Goal: Information Seeking & Learning: Learn about a topic

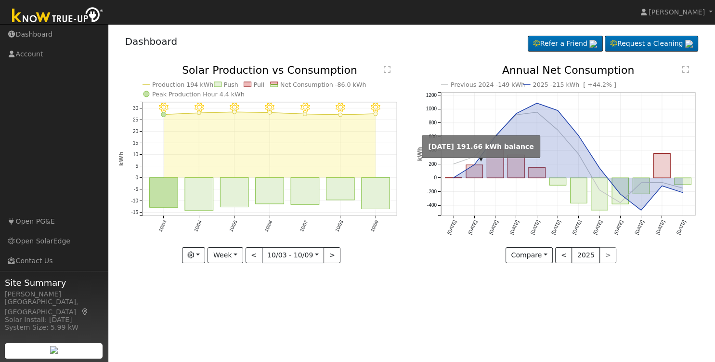
click at [473, 165] on circle "onclick=""" at bounding box center [474, 165] width 4 height 4
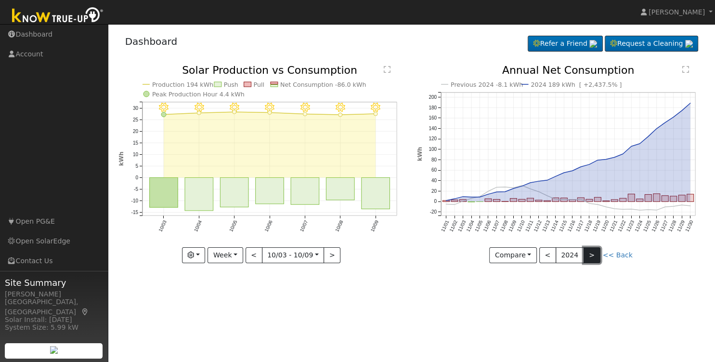
click at [589, 253] on button ">" at bounding box center [592, 255] width 17 height 16
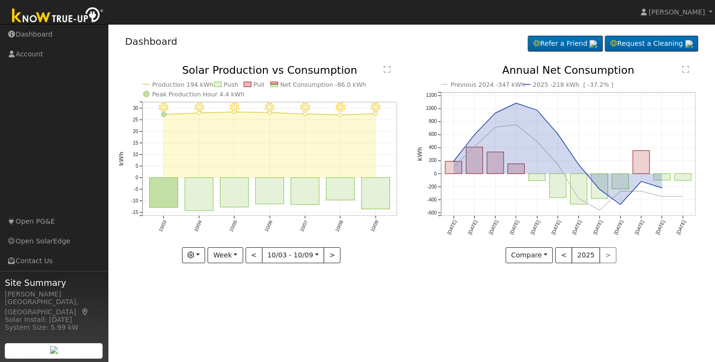
click at [472, 86] on text "Previous 2024 -347 kWh" at bounding box center [488, 84] width 74 height 7
click at [550, 86] on text "2025 -218 kWh [ -37.2% ]" at bounding box center [572, 84] width 81 height 7
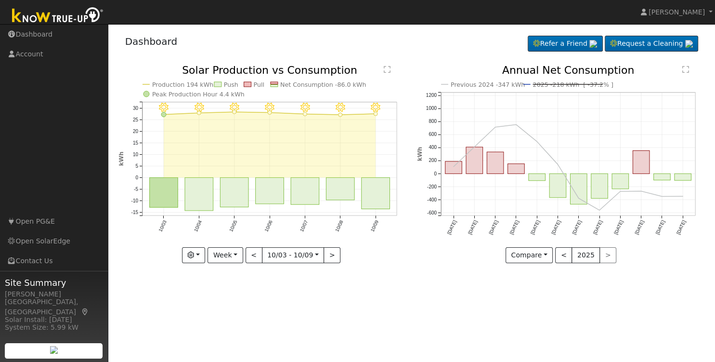
click at [549, 87] on text "2025 -218 kWh [ -37.2% ]" at bounding box center [572, 84] width 81 height 7
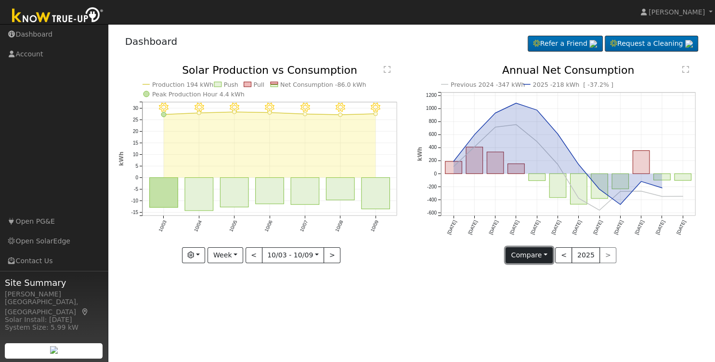
click at [549, 256] on button "Compare" at bounding box center [530, 255] width 48 height 16
click at [536, 290] on link "Current Year" at bounding box center [543, 287] width 75 height 13
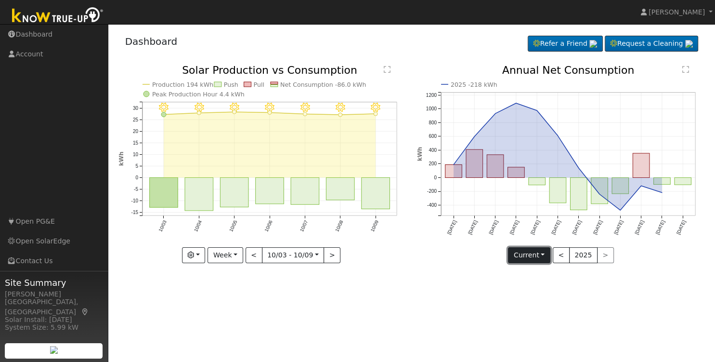
click at [544, 255] on button "Current" at bounding box center [529, 255] width 42 height 16
click at [540, 274] on link "Compare Previous" at bounding box center [545, 274] width 75 height 13
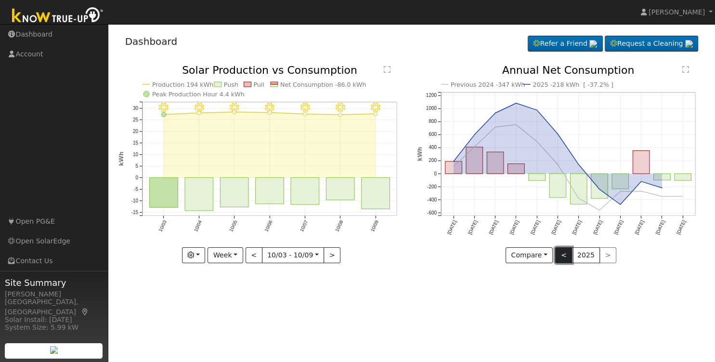
click at [562, 256] on button "<" at bounding box center [563, 255] width 17 height 16
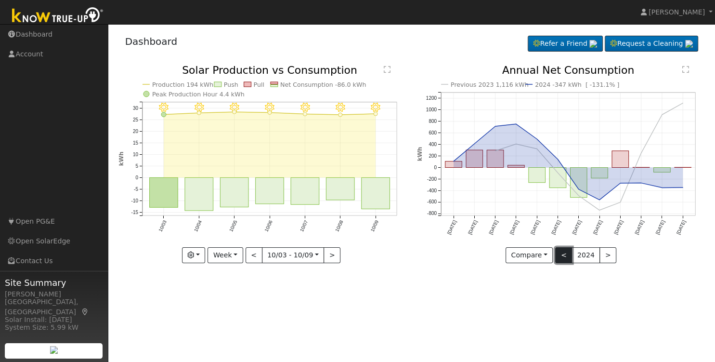
click at [562, 256] on button "<" at bounding box center [563, 255] width 17 height 16
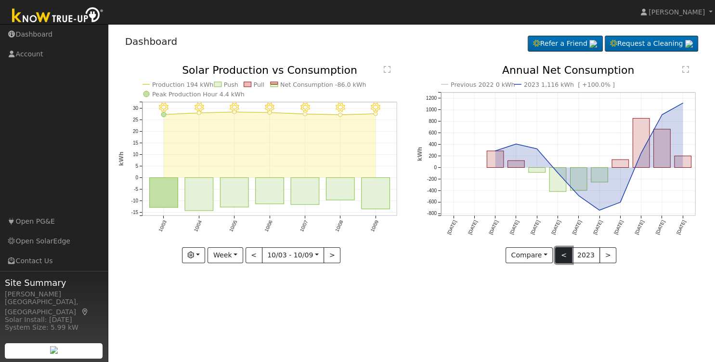
click at [563, 256] on button "<" at bounding box center [563, 255] width 17 height 16
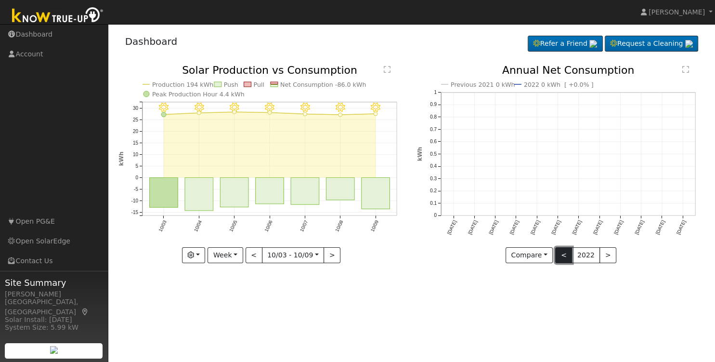
click at [563, 256] on button "<" at bounding box center [563, 255] width 17 height 16
click at [606, 255] on button ">" at bounding box center [607, 255] width 17 height 16
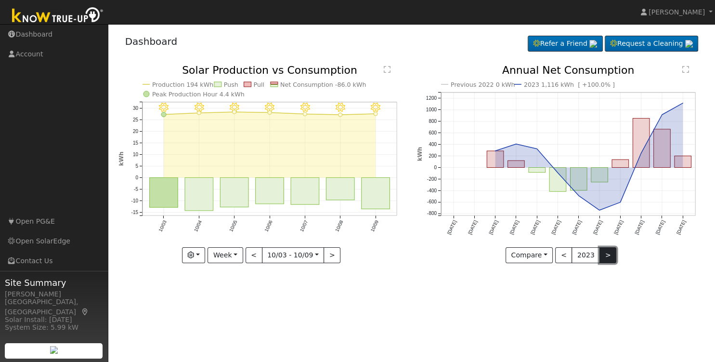
click at [606, 255] on button ">" at bounding box center [607, 255] width 17 height 16
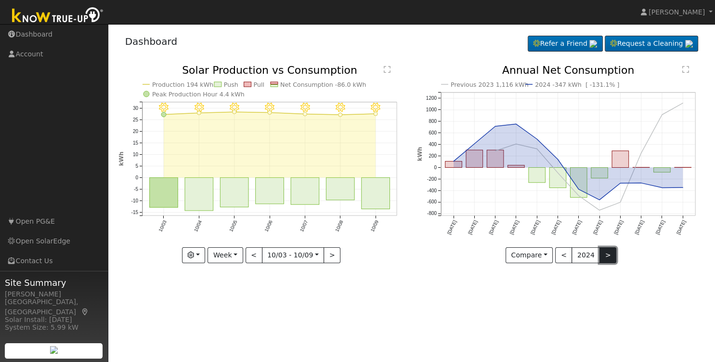
click at [606, 255] on button ">" at bounding box center [607, 255] width 17 height 16
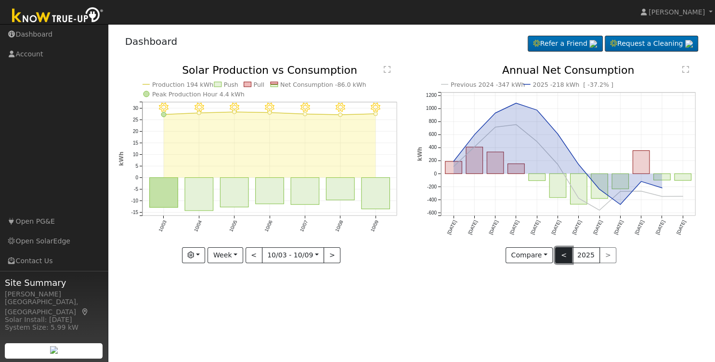
click at [564, 257] on button "<" at bounding box center [563, 255] width 17 height 16
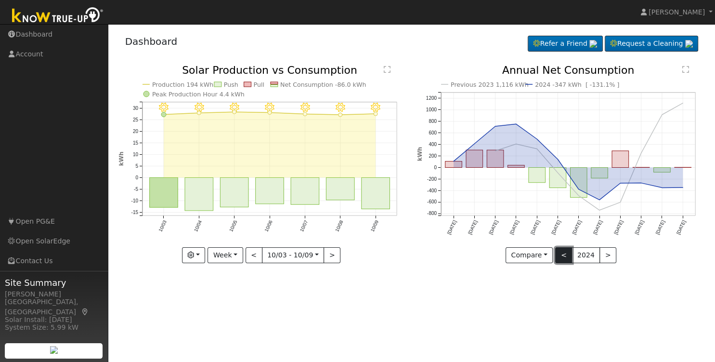
click at [564, 257] on button "<" at bounding box center [563, 255] width 17 height 16
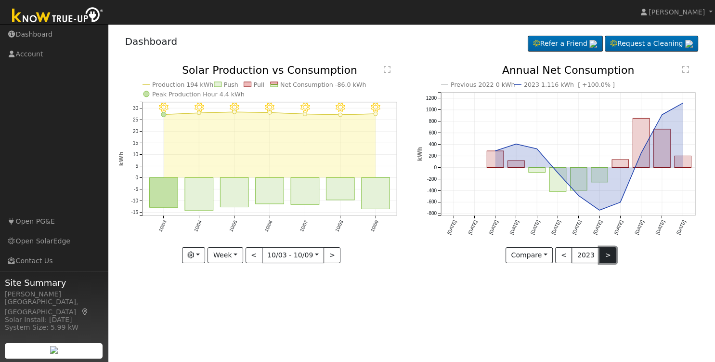
click at [603, 257] on button ">" at bounding box center [607, 255] width 17 height 16
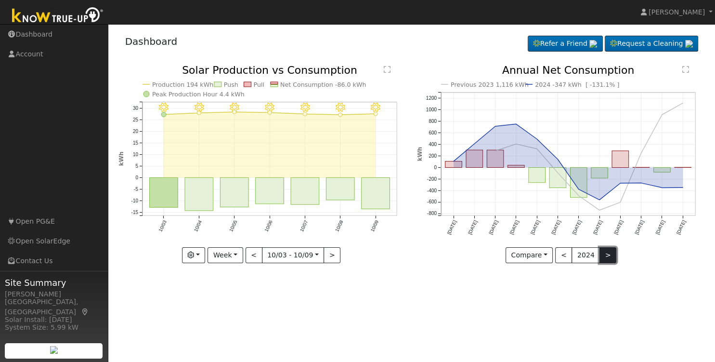
click at [604, 256] on button ">" at bounding box center [607, 255] width 17 height 16
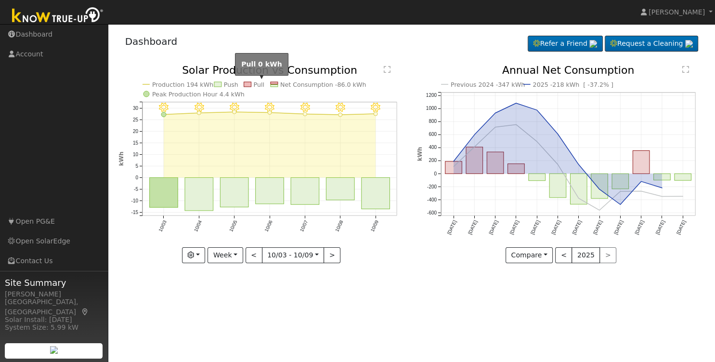
click at [257, 86] on text "Pull" at bounding box center [258, 84] width 11 height 7
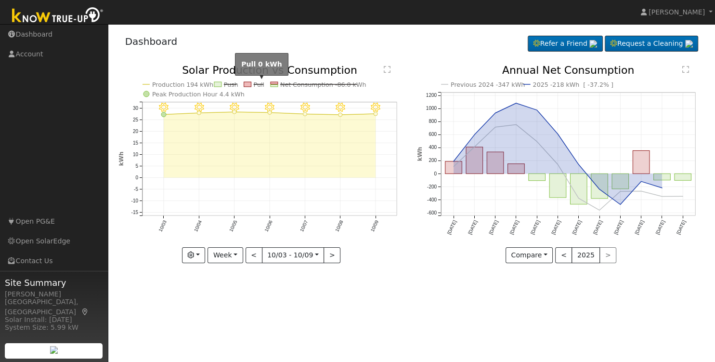
click at [257, 84] on text "Pull" at bounding box center [258, 84] width 11 height 7
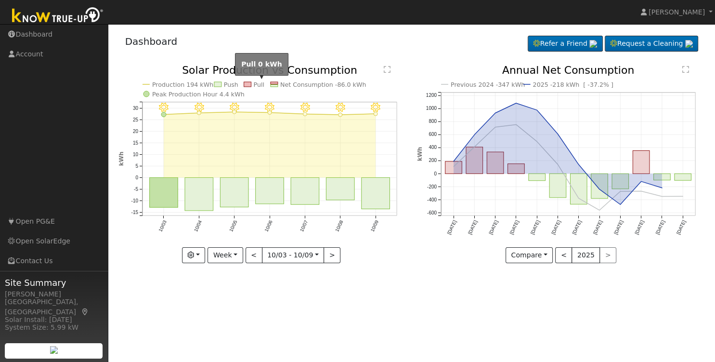
click at [257, 84] on text "Pull" at bounding box center [258, 84] width 11 height 7
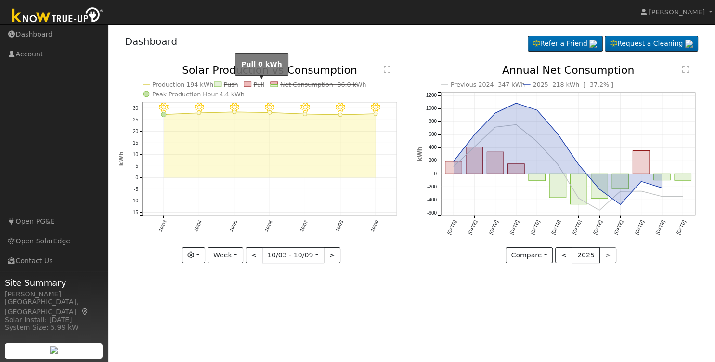
click at [257, 84] on text "Pull" at bounding box center [258, 84] width 11 height 7
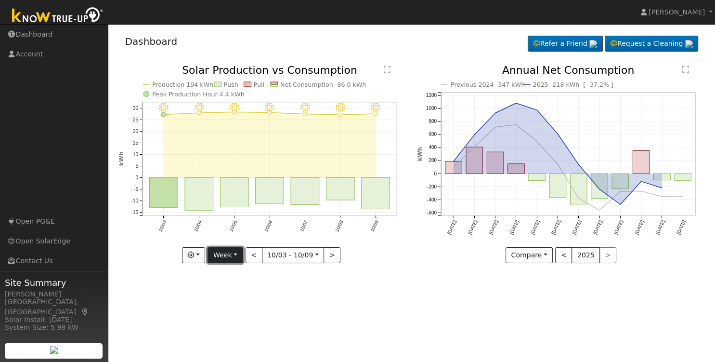
click at [238, 255] on button "Week" at bounding box center [225, 255] width 35 height 16
click at [253, 303] on link "Month" at bounding box center [241, 301] width 67 height 13
type input "[DATE]"
